Goal: Find specific page/section: Find specific page/section

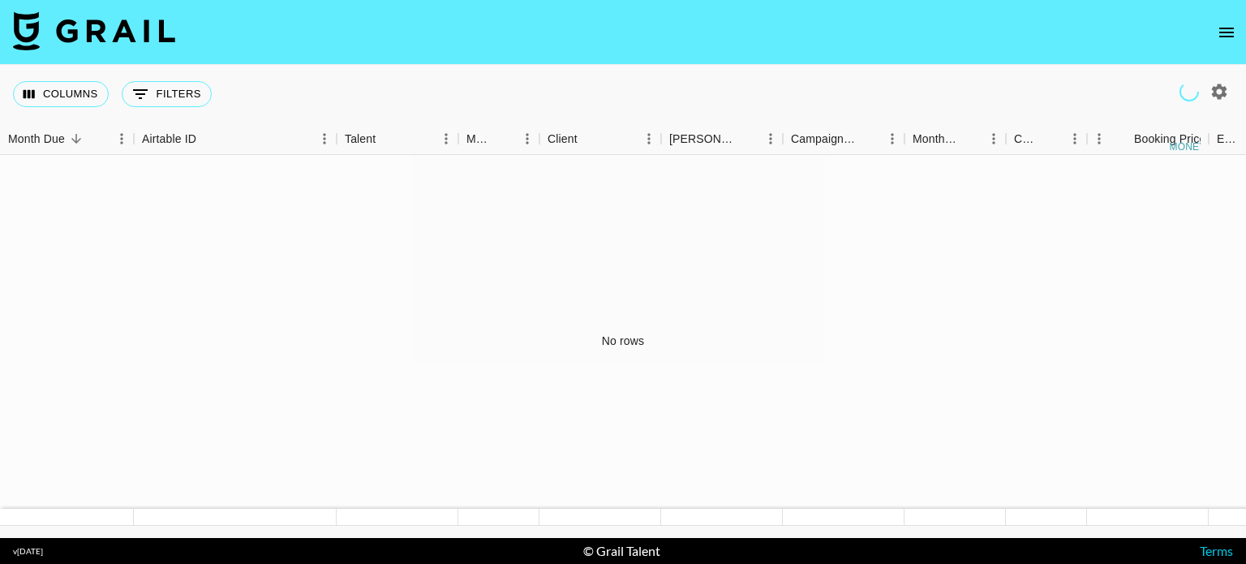
click at [1234, 37] on icon "open drawer" at bounding box center [1226, 32] width 19 height 19
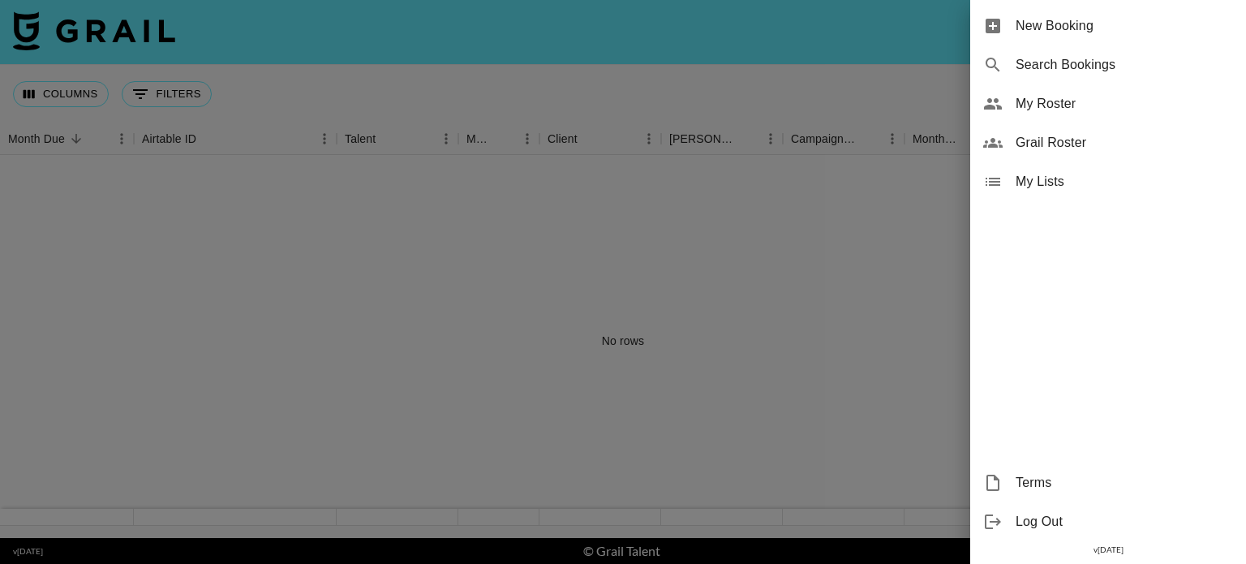
click at [1081, 152] on span "Grail Roster" at bounding box center [1124, 142] width 217 height 19
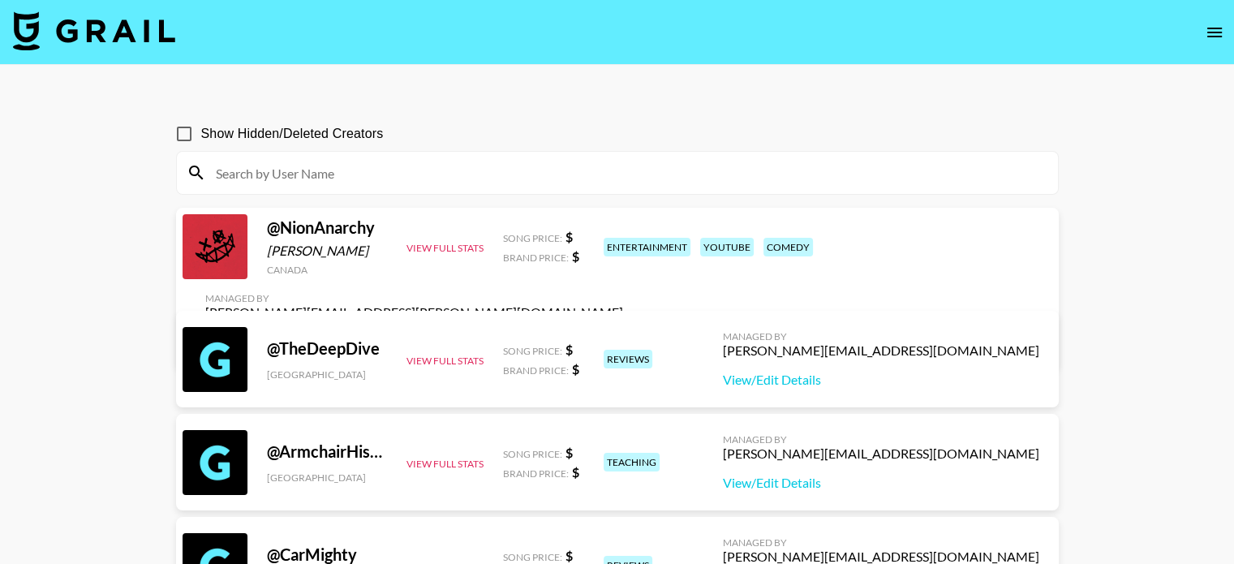
click at [606, 176] on input at bounding box center [627, 173] width 842 height 26
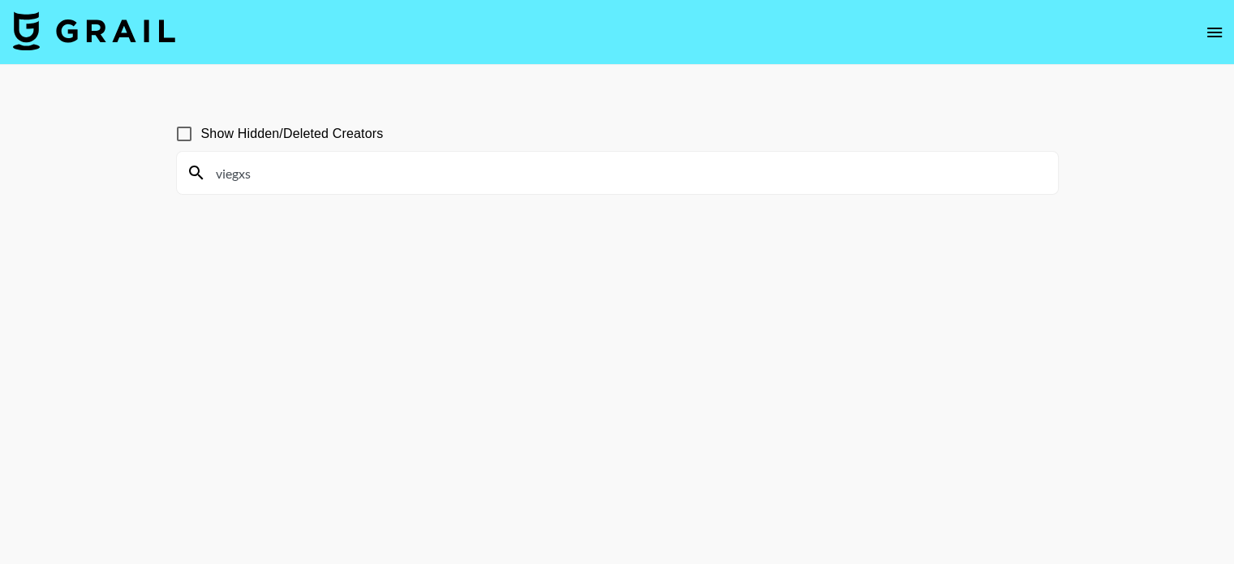
click at [424, 173] on input "viegxs" at bounding box center [627, 173] width 842 height 26
type input "v"
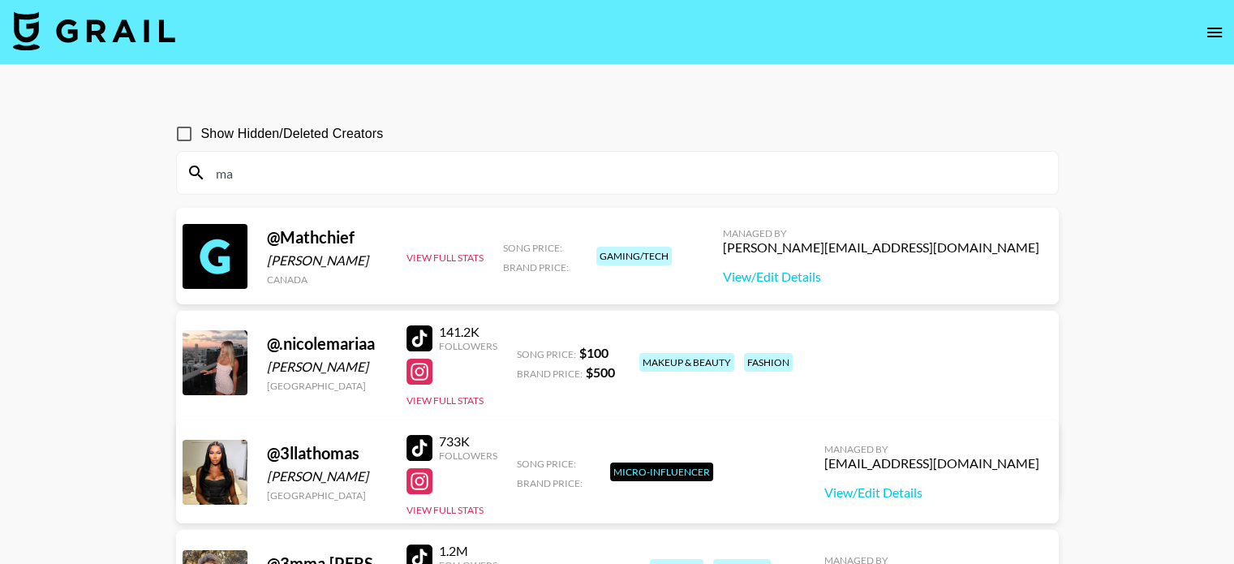
type input "m"
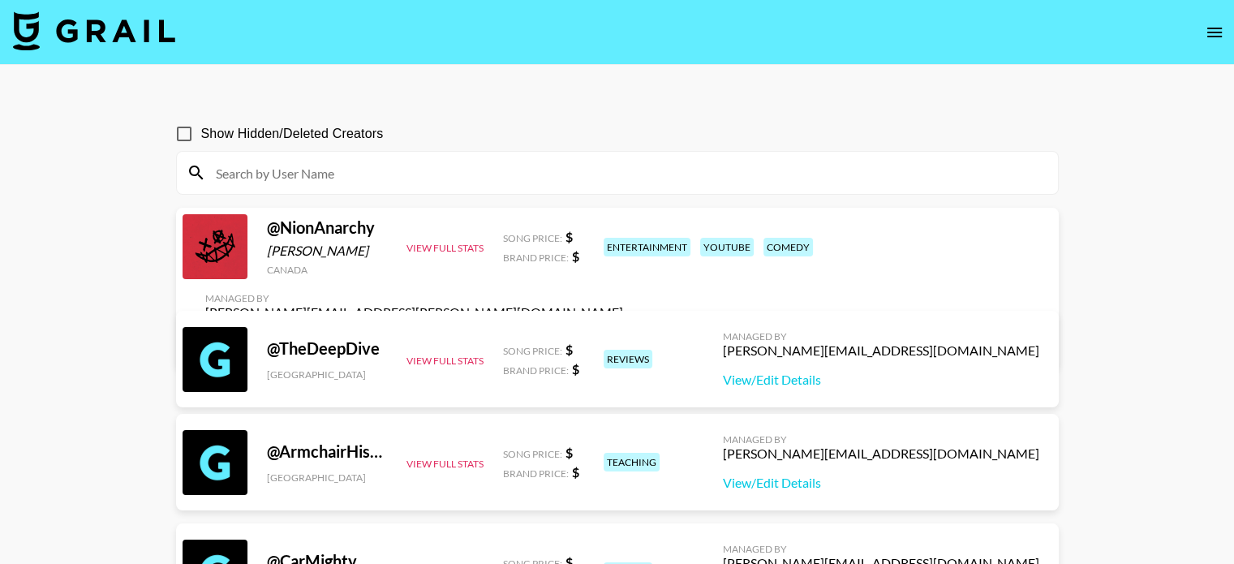
click at [542, 177] on input at bounding box center [627, 173] width 842 height 26
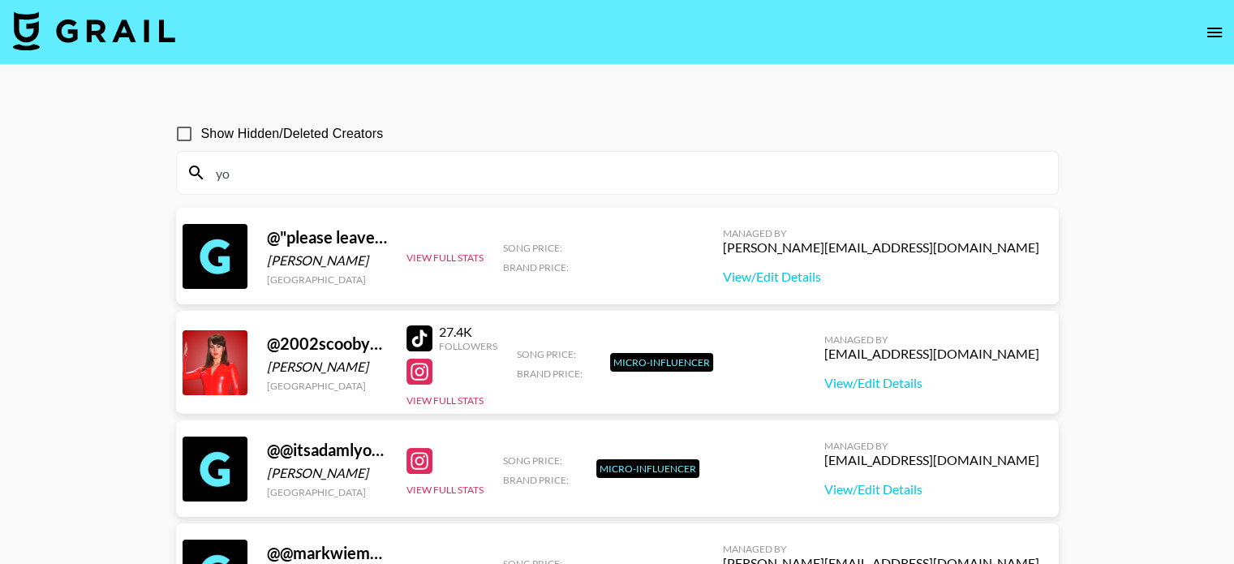
type input "y"
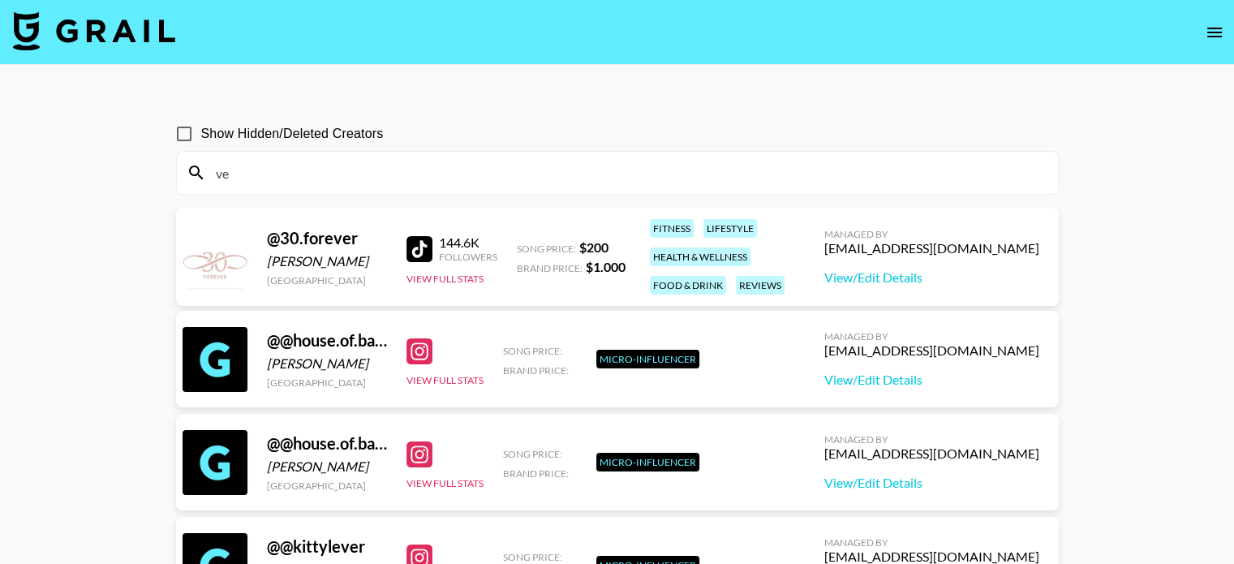
type input "v"
